Goal: Use online tool/utility: Utilize a website feature to perform a specific function

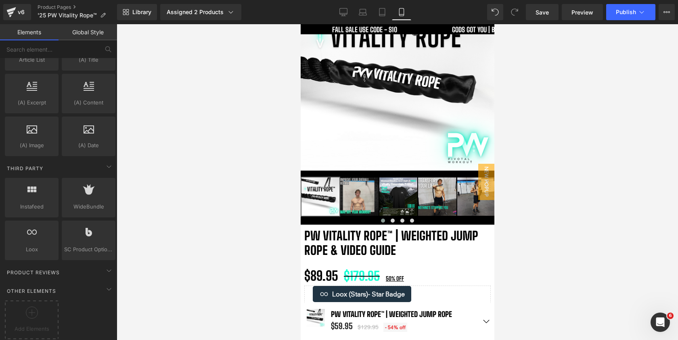
scroll to position [142, 0]
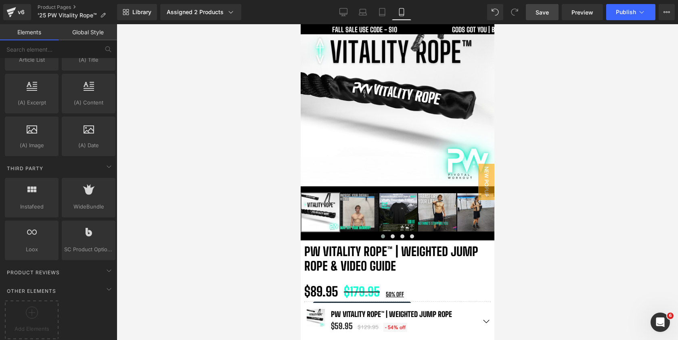
click at [547, 15] on span "Save" at bounding box center [541, 12] width 13 height 8
click at [529, 76] on div at bounding box center [397, 182] width 561 height 316
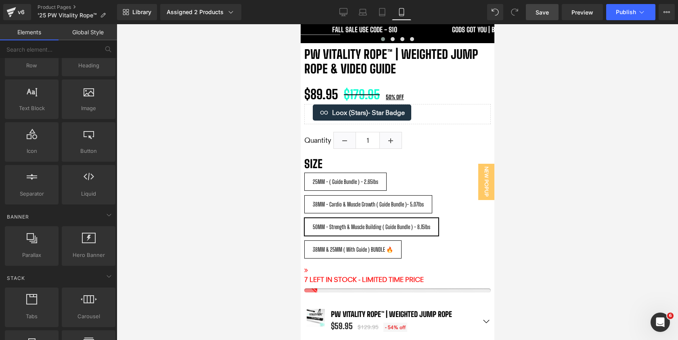
scroll to position [0, 0]
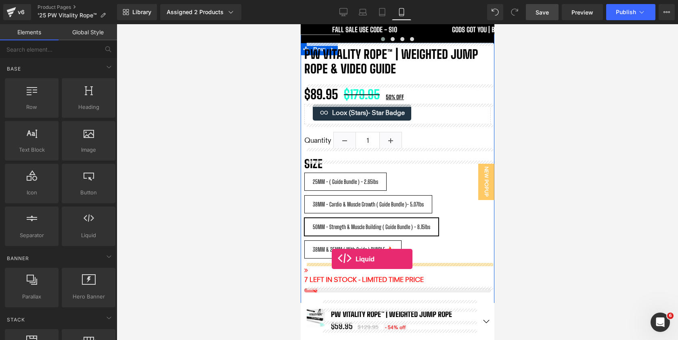
drag, startPoint x: 366, startPoint y: 246, endPoint x: 331, endPoint y: 258, distance: 37.6
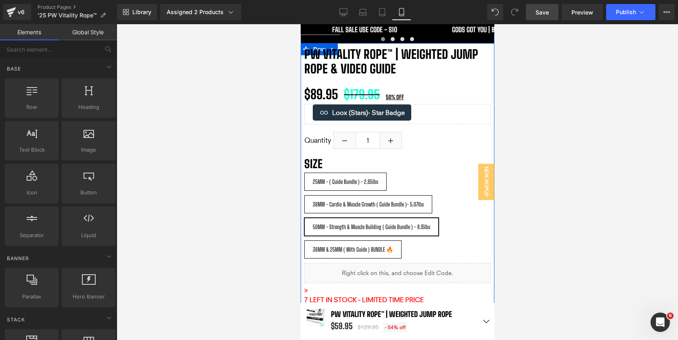
scroll to position [6630, 194]
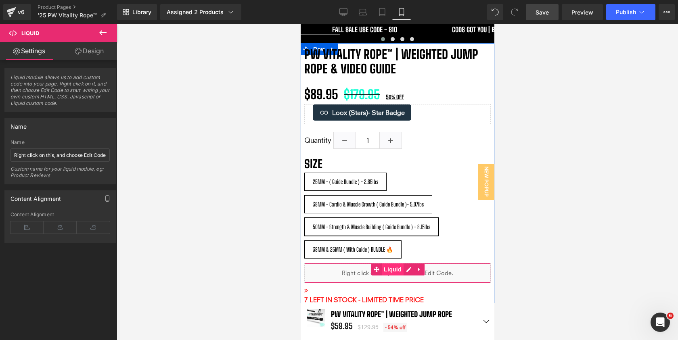
click at [392, 271] on span "Liquid" at bounding box center [392, 269] width 22 height 12
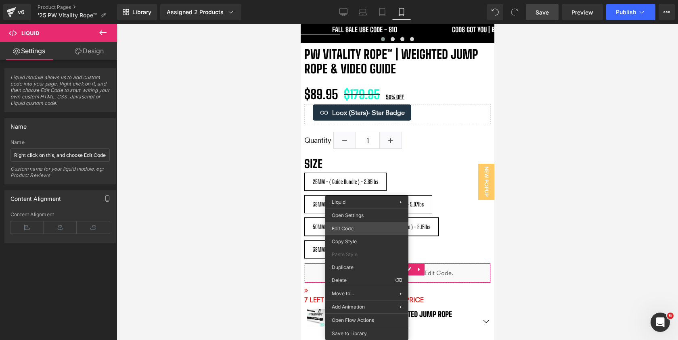
click at [362, 0] on div "Liquid You are previewing how the will restyle your page. You can not edit Elem…" at bounding box center [339, 0] width 678 height 0
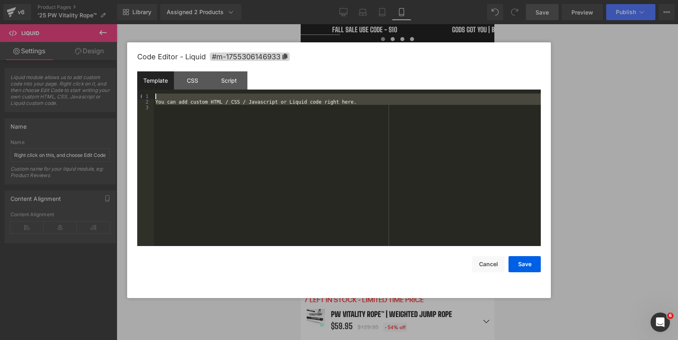
drag, startPoint x: 341, startPoint y: 152, endPoint x: 159, endPoint y: 96, distance: 190.4
click at [159, 96] on div "You can add custom HTML / CSS / Javascript or Liquid code right here." at bounding box center [347, 176] width 387 height 164
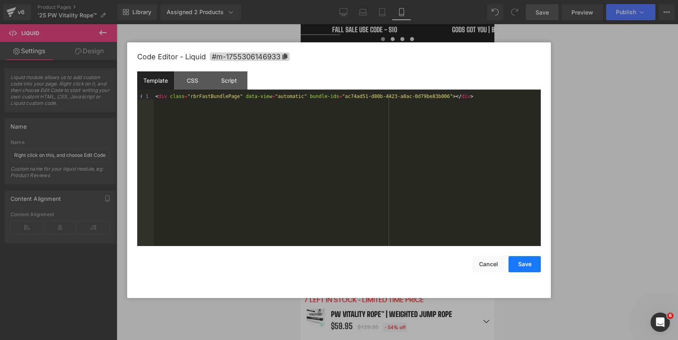
click at [531, 267] on button "Save" at bounding box center [524, 264] width 32 height 16
click at [428, 0] on div "Liquid You are previewing how the will restyle your page. You can not edit Elem…" at bounding box center [339, 0] width 678 height 0
click at [192, 80] on div "CSS" at bounding box center [192, 80] width 37 height 18
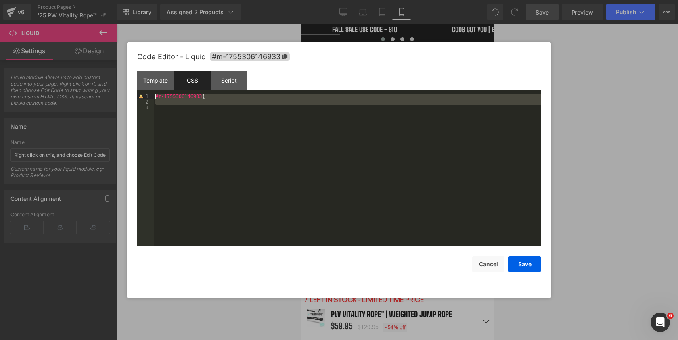
drag, startPoint x: 231, startPoint y: 122, endPoint x: 146, endPoint y: 92, distance: 89.8
click at [146, 92] on div "Template CSS Script Data 1 < div class = "rbrFastBundlePage" data-view = "autom…" at bounding box center [338, 158] width 403 height 175
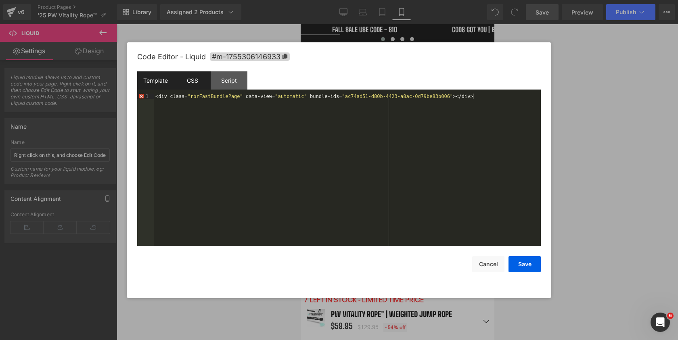
click at [157, 80] on div "Template" at bounding box center [155, 80] width 37 height 18
click at [189, 81] on div "CSS" at bounding box center [192, 80] width 37 height 18
click at [533, 264] on button "Save" at bounding box center [524, 264] width 32 height 16
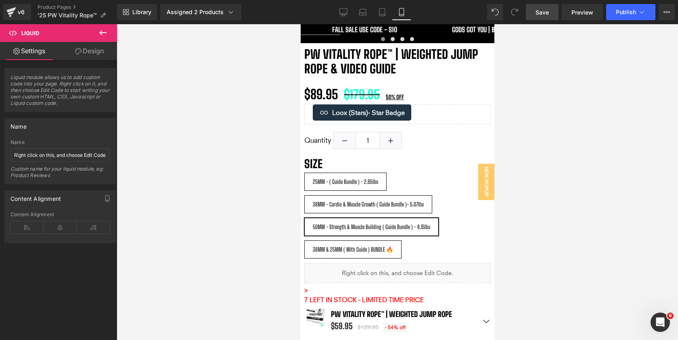
click at [550, 180] on div at bounding box center [397, 182] width 561 height 316
click at [545, 19] on link "Save" at bounding box center [541, 12] width 33 height 16
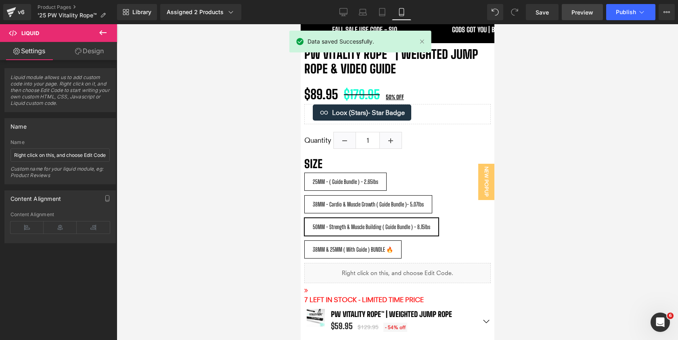
click at [577, 15] on span "Preview" at bounding box center [582, 12] width 22 height 8
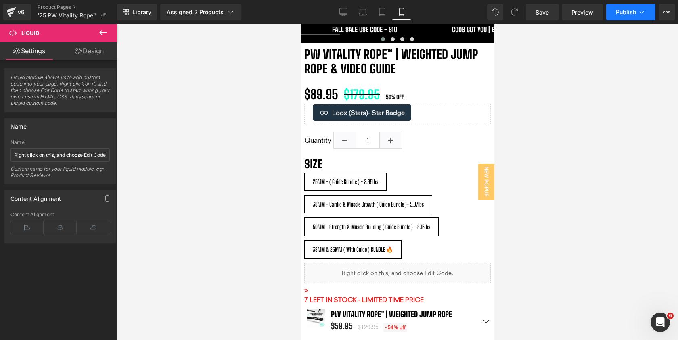
click at [630, 17] on button "Publish" at bounding box center [630, 12] width 49 height 16
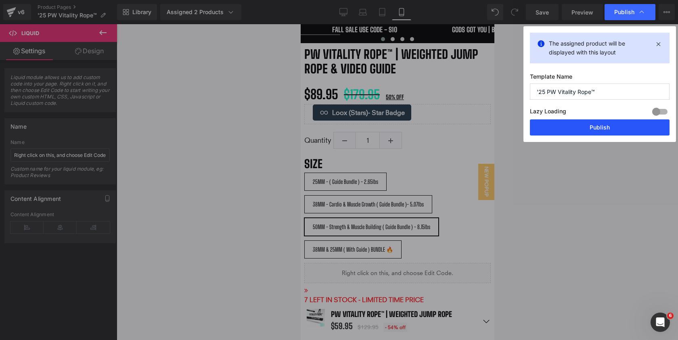
click at [576, 132] on button "Publish" at bounding box center [600, 127] width 140 height 16
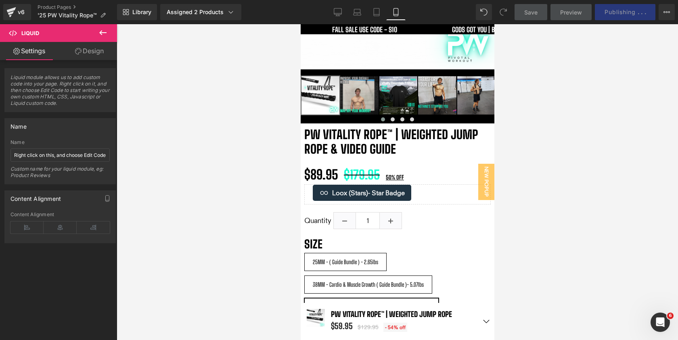
scroll to position [0, 0]
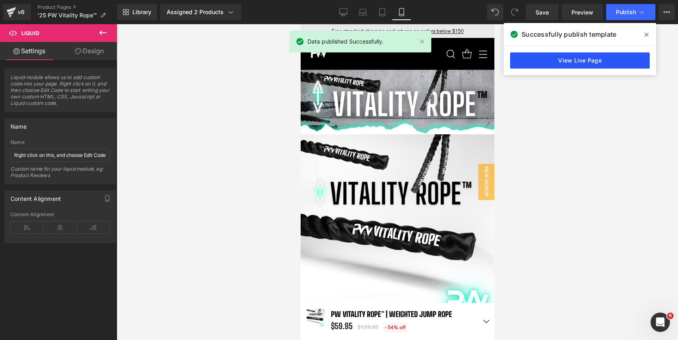
click at [569, 65] on link "View Live Page" at bounding box center [580, 60] width 140 height 16
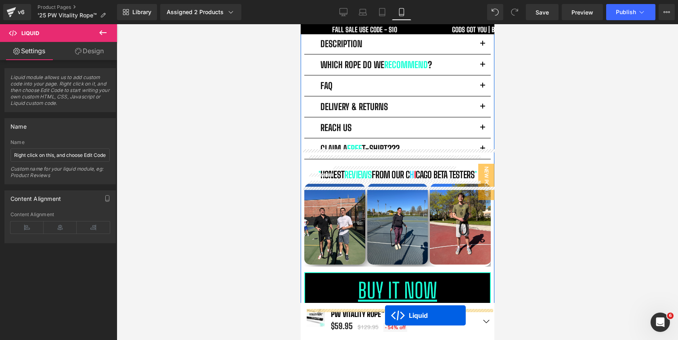
scroll to position [653, 0]
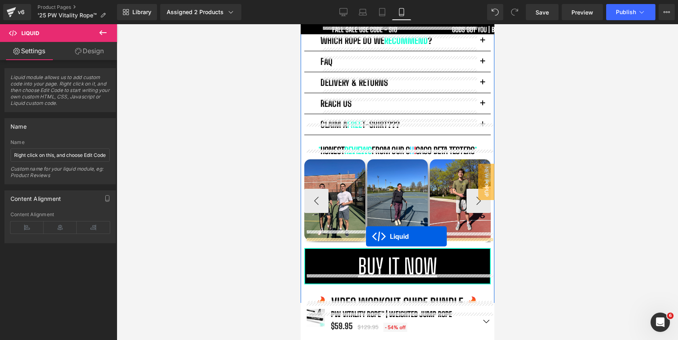
drag, startPoint x: 374, startPoint y: 114, endPoint x: 365, endPoint y: 236, distance: 122.5
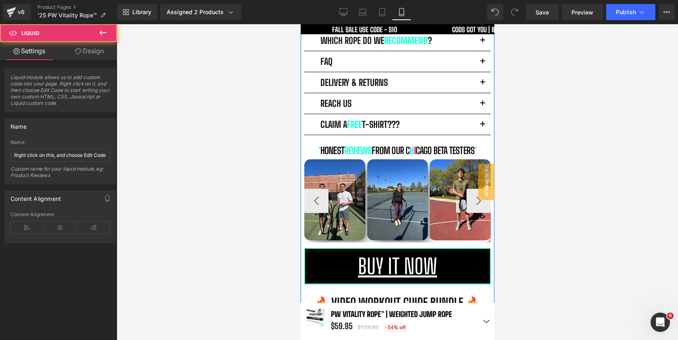
scroll to position [633, 0]
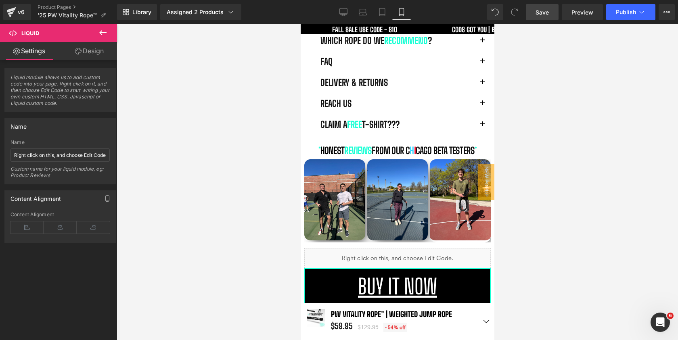
click at [542, 16] on span "Save" at bounding box center [541, 12] width 13 height 8
